Goal: Communication & Community: Connect with others

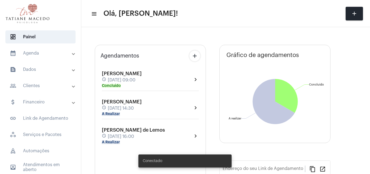
type input "[URL][DOMAIN_NAME]"
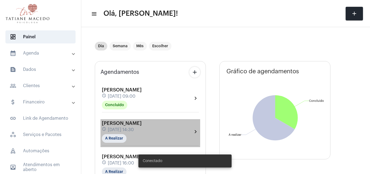
click at [140, 135] on div "[PERSON_NAME] schedule [DATE] 14:30 A Realizar" at bounding box center [122, 131] width 40 height 22
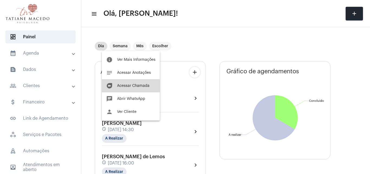
click at [127, 89] on button "duo [PERSON_NAME]" at bounding box center [131, 85] width 58 height 13
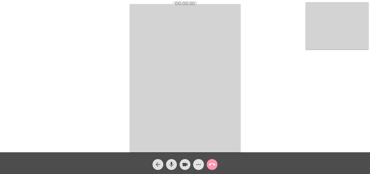
click at [196, 165] on mat-icon "more_horiz" at bounding box center [198, 164] width 7 height 7
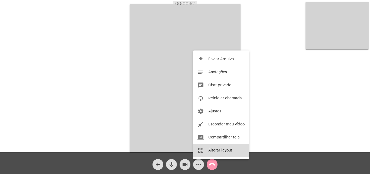
click at [217, 154] on button "grid_view Alterar layout" at bounding box center [221, 150] width 56 height 13
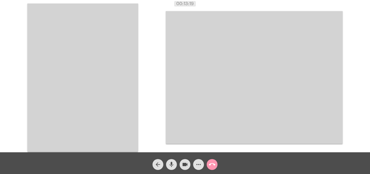
click at [265, 99] on video at bounding box center [254, 77] width 177 height 133
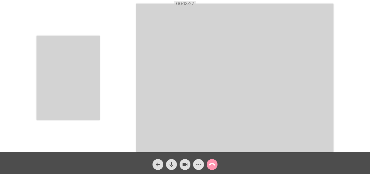
click at [200, 165] on mat-icon "more_horiz" at bounding box center [198, 164] width 7 height 7
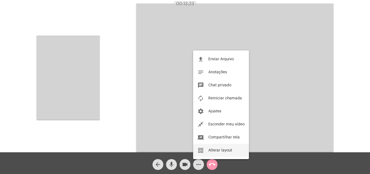
click at [222, 147] on button "grid_view Alterar layout" at bounding box center [221, 150] width 56 height 13
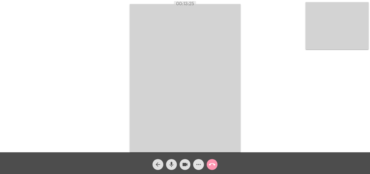
click at [197, 165] on mat-icon "more_horiz" at bounding box center [198, 164] width 7 height 7
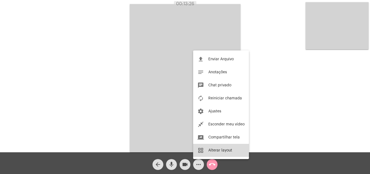
click at [216, 148] on button "grid_view Alterar layout" at bounding box center [221, 150] width 56 height 13
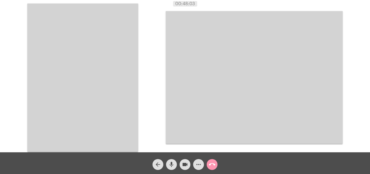
click at [355, 35] on div "Acessando Câmera e Microfone..." at bounding box center [185, 77] width 369 height 152
